Goal: Transaction & Acquisition: Purchase product/service

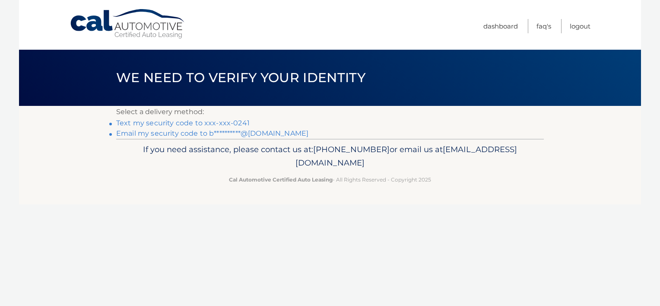
click at [214, 120] on link "Text my security code to xxx-xxx-0241" at bounding box center [183, 123] width 134 height 8
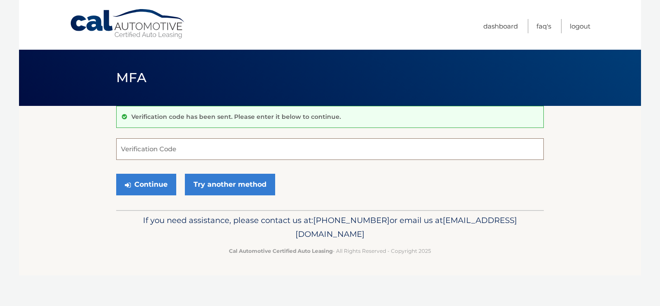
click at [208, 150] on input "Verification Code" at bounding box center [330, 149] width 428 height 22
type input "948377"
click at [116, 174] on button "Continue" at bounding box center [146, 185] width 60 height 22
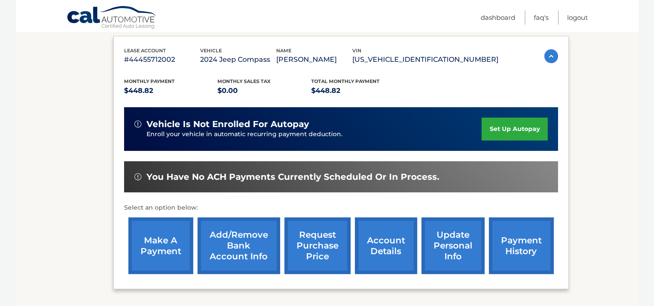
scroll to position [150, 0]
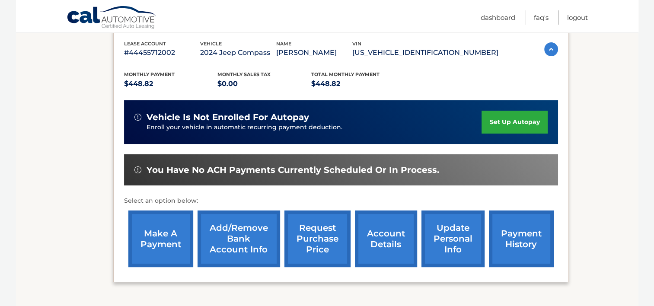
click at [162, 241] on link "make a payment" at bounding box center [160, 239] width 65 height 57
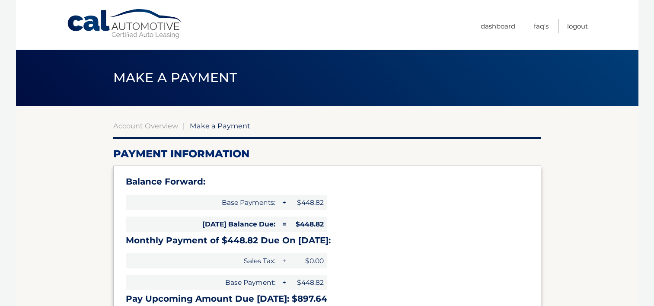
select select "YjE4ODM5M2MtZDc0Ni00ZWE1LThhYjktMzUyOGEyOWI4NzMy"
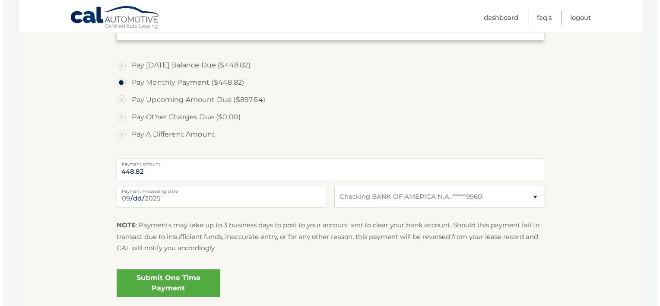
scroll to position [307, 0]
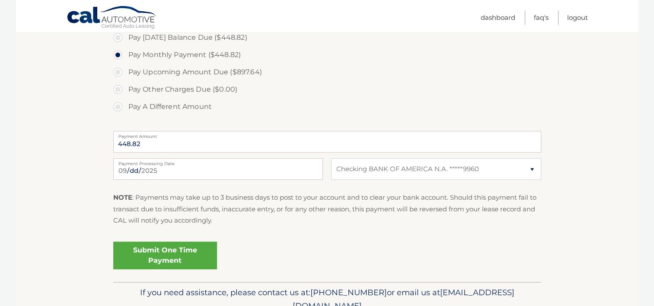
click at [160, 249] on link "Submit One Time Payment" at bounding box center [165, 256] width 104 height 28
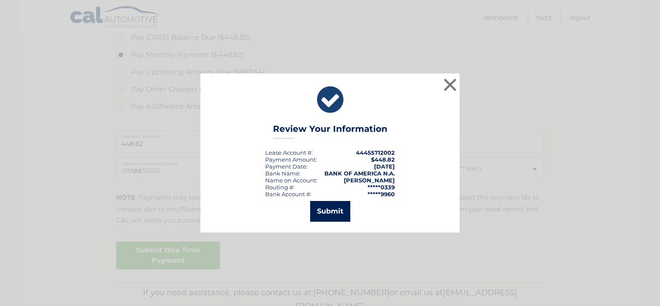
click at [327, 211] on button "Submit" at bounding box center [330, 211] width 40 height 21
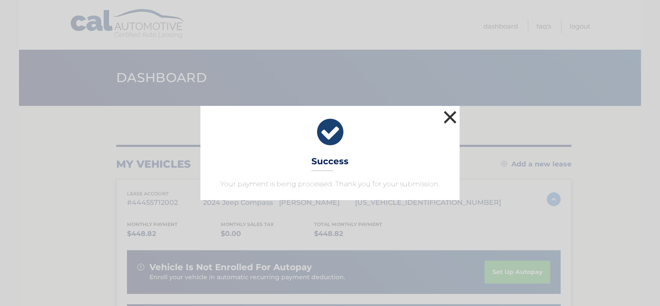
click at [451, 114] on button "×" at bounding box center [450, 116] width 17 height 17
